Goal: Information Seeking & Learning: Learn about a topic

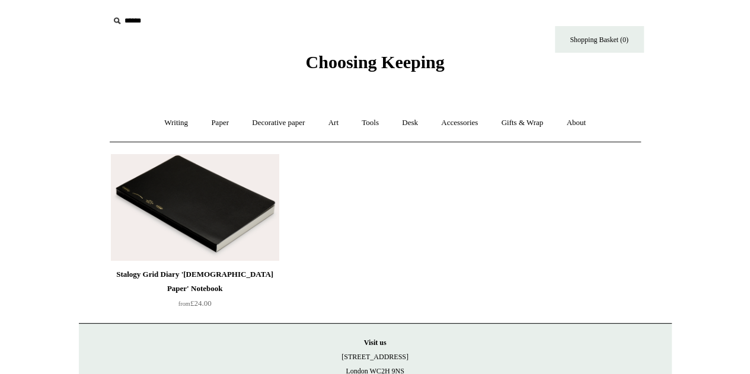
click at [188, 207] on img at bounding box center [195, 207] width 168 height 107
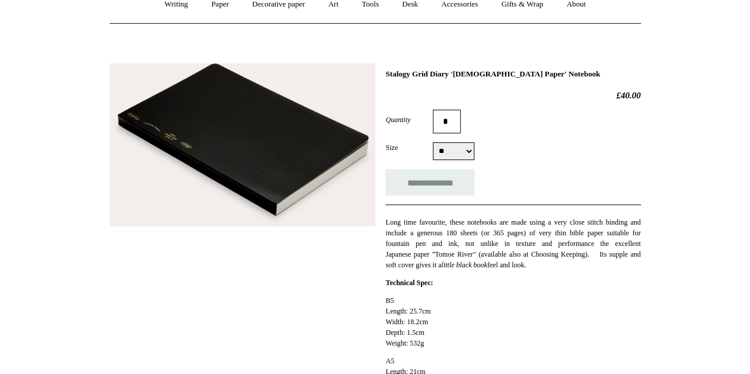
scroll to position [137, 0]
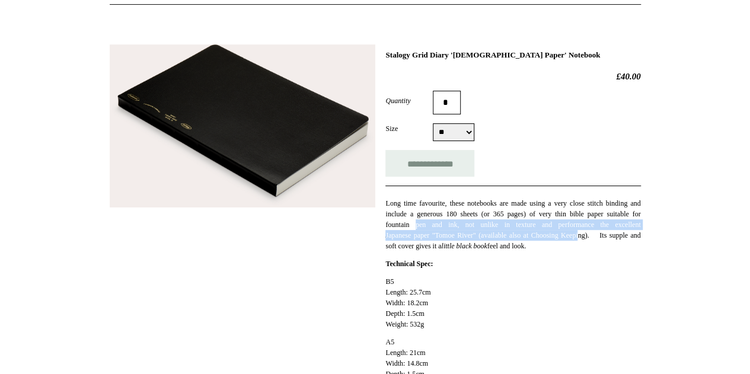
drag, startPoint x: 426, startPoint y: 220, endPoint x: 632, endPoint y: 220, distance: 205.6
click at [632, 220] on p "Long time favourite, these notebooks are made using a very close stitch binding…" at bounding box center [512, 224] width 255 height 53
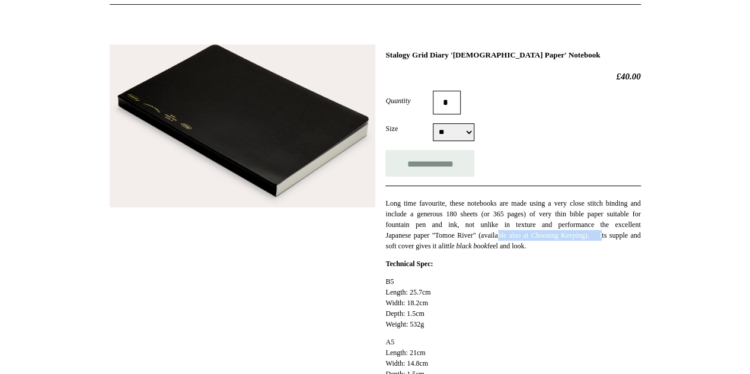
drag, startPoint x: 507, startPoint y: 232, endPoint x: 611, endPoint y: 235, distance: 104.3
click at [611, 235] on p "Long time favourite, these notebooks are made using a very close stitch binding…" at bounding box center [512, 224] width 255 height 53
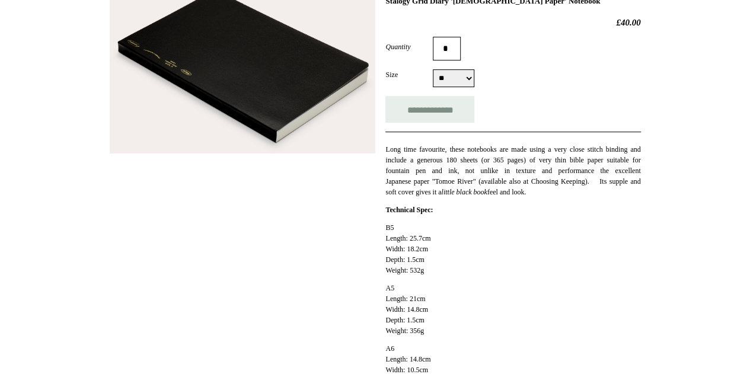
scroll to position [0, 0]
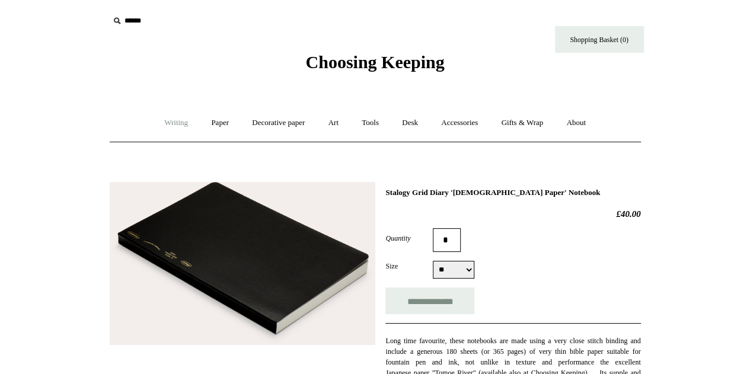
click at [168, 117] on link "Writing +" at bounding box center [175, 122] width 45 height 31
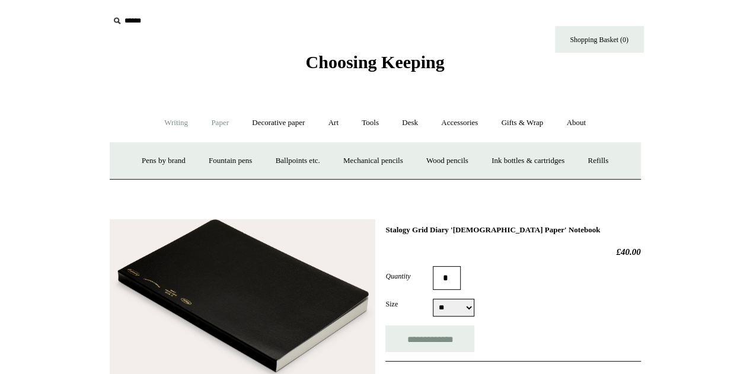
click at [224, 124] on link "Paper +" at bounding box center [219, 122] width 39 height 31
click at [287, 156] on link "📆 Dated Diaries 📆" at bounding box center [281, 160] width 87 height 31
